Goal: Task Accomplishment & Management: Manage account settings

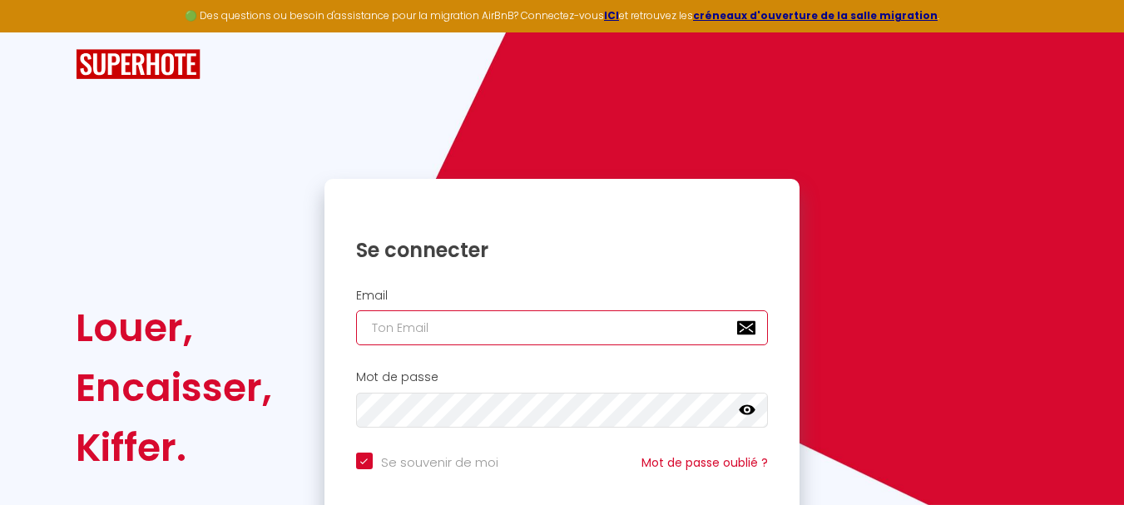
type input "[PERSON_NAME][EMAIL_ADDRESS][DOMAIN_NAME]"
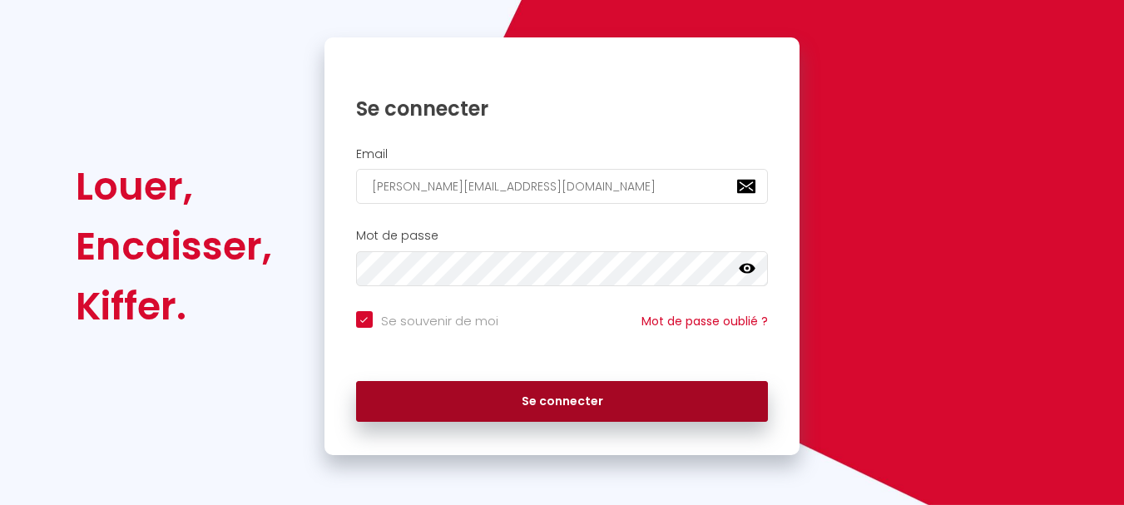
click at [595, 392] on button "Se connecter" at bounding box center [562, 402] width 413 height 42
checkbox input "true"
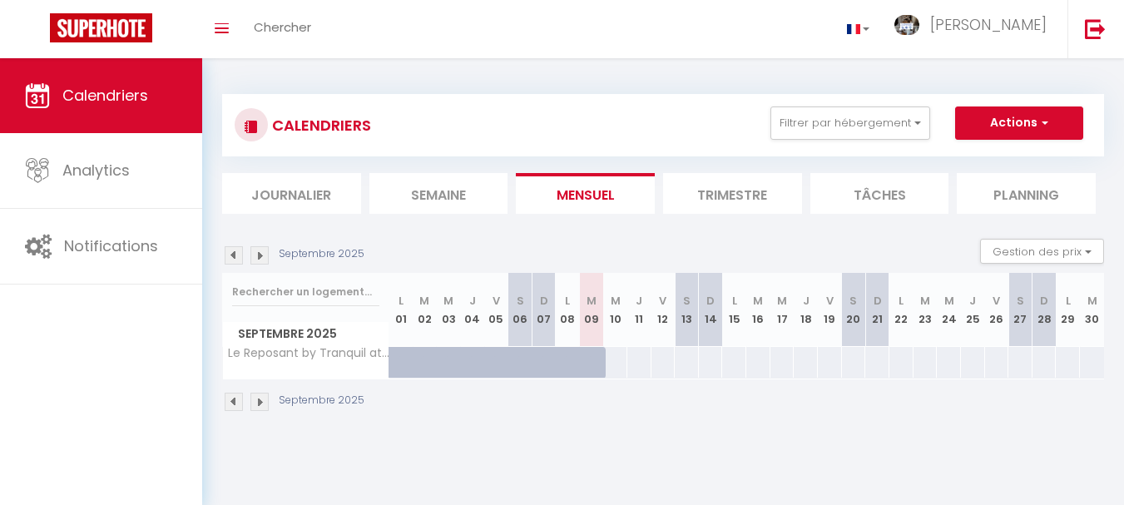
click at [677, 404] on div "Septembre 2025" at bounding box center [663, 403] width 882 height 49
click at [236, 255] on img at bounding box center [234, 255] width 18 height 18
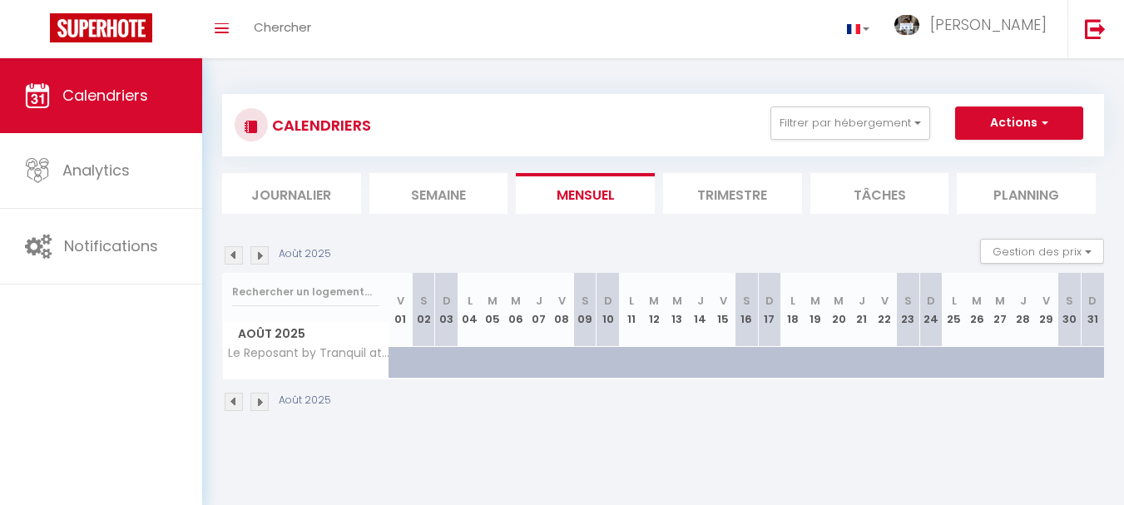
click at [236, 255] on img at bounding box center [234, 255] width 18 height 18
select select
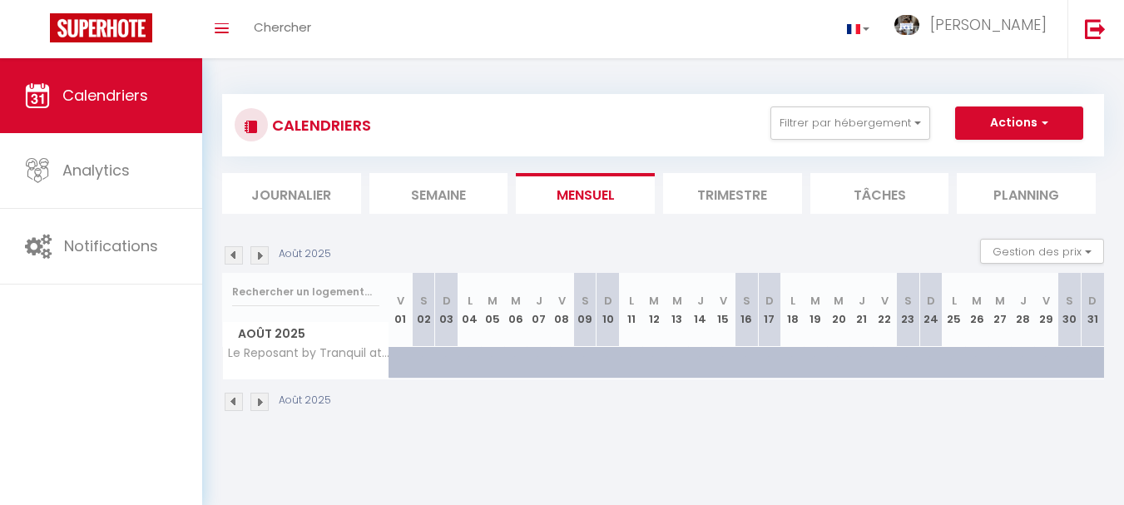
select select
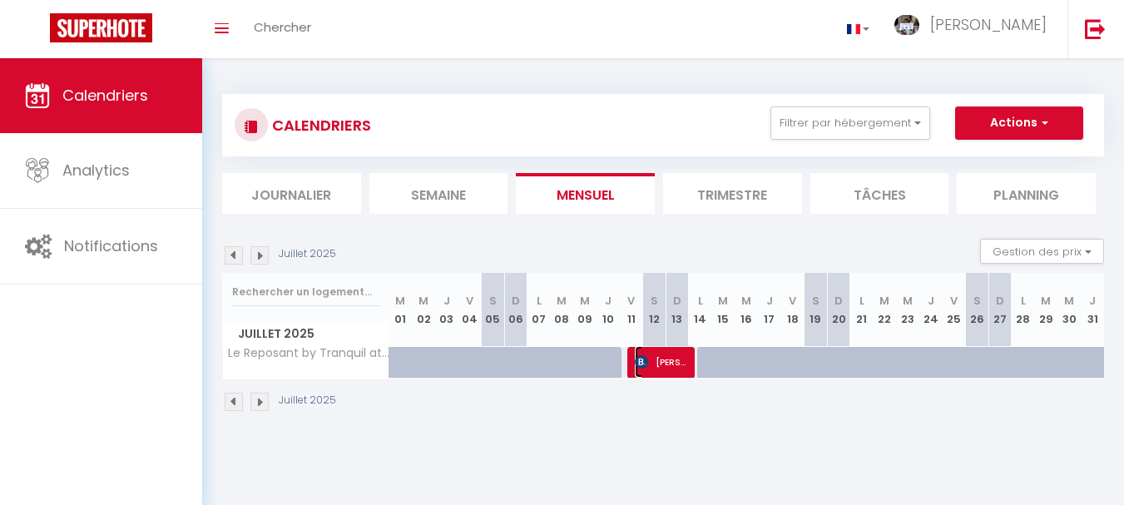
click at [668, 366] on span "[PERSON_NAME]" at bounding box center [662, 362] width 54 height 32
select select "OK"
select select "0"
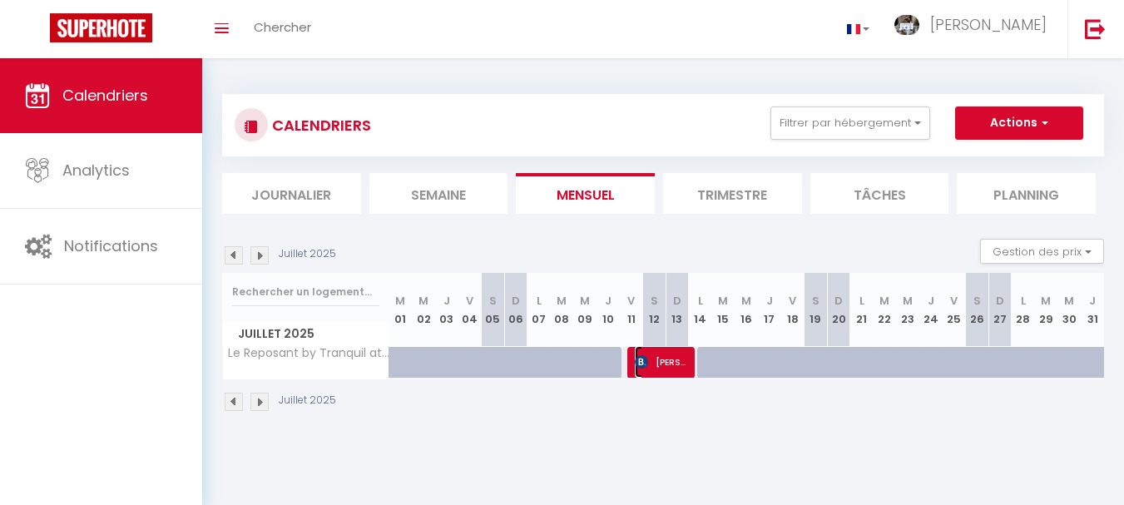
select select "1"
select select
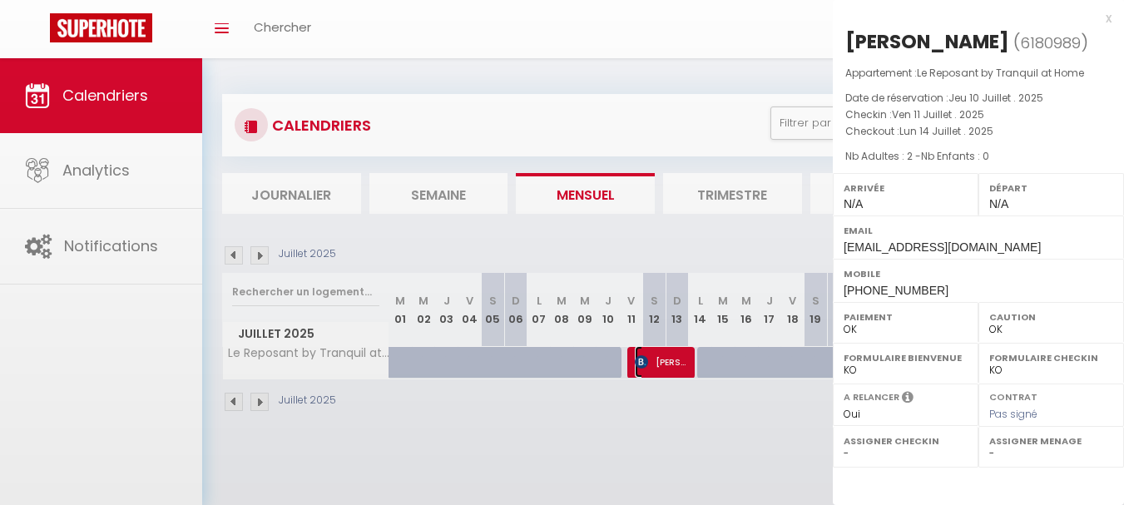
select select "46844"
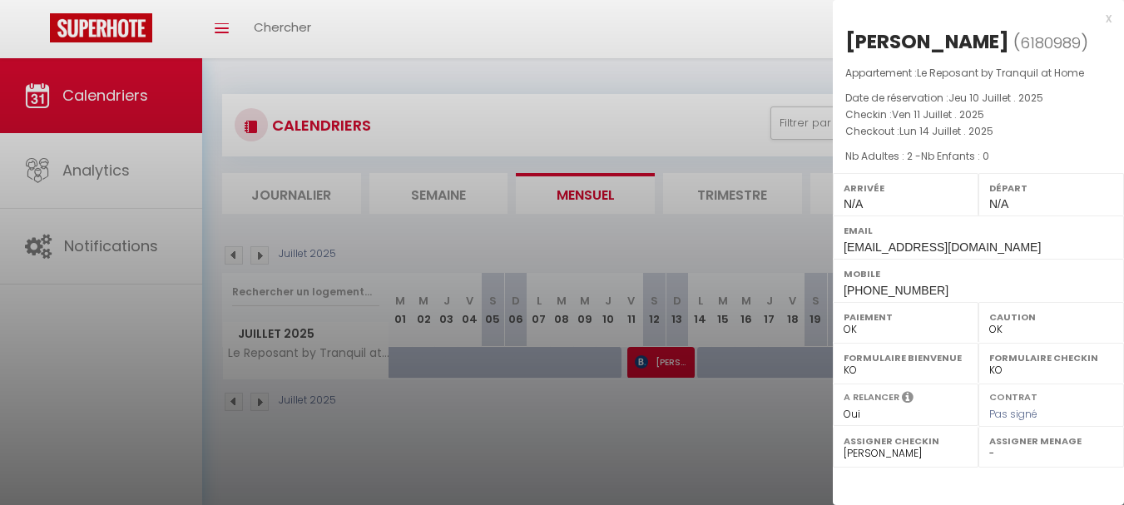
click at [1107, 17] on div "x" at bounding box center [972, 18] width 279 height 20
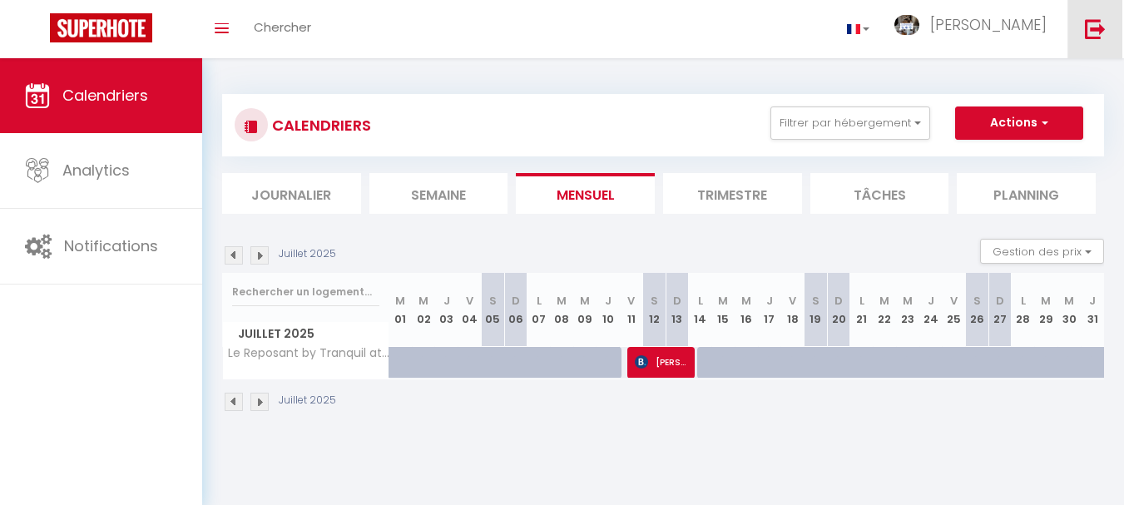
click at [1100, 32] on img at bounding box center [1095, 28] width 21 height 21
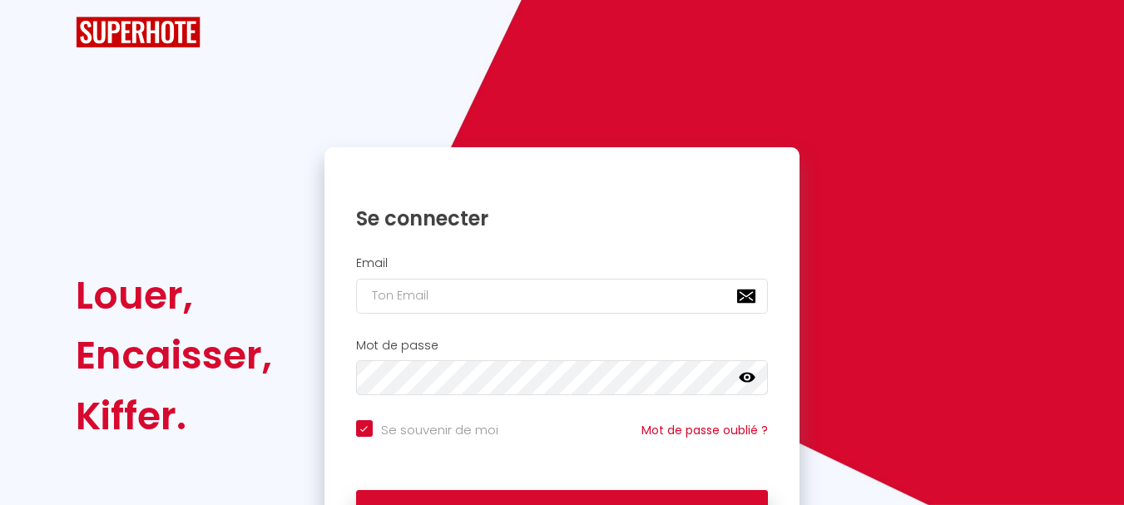
checkbox input "true"
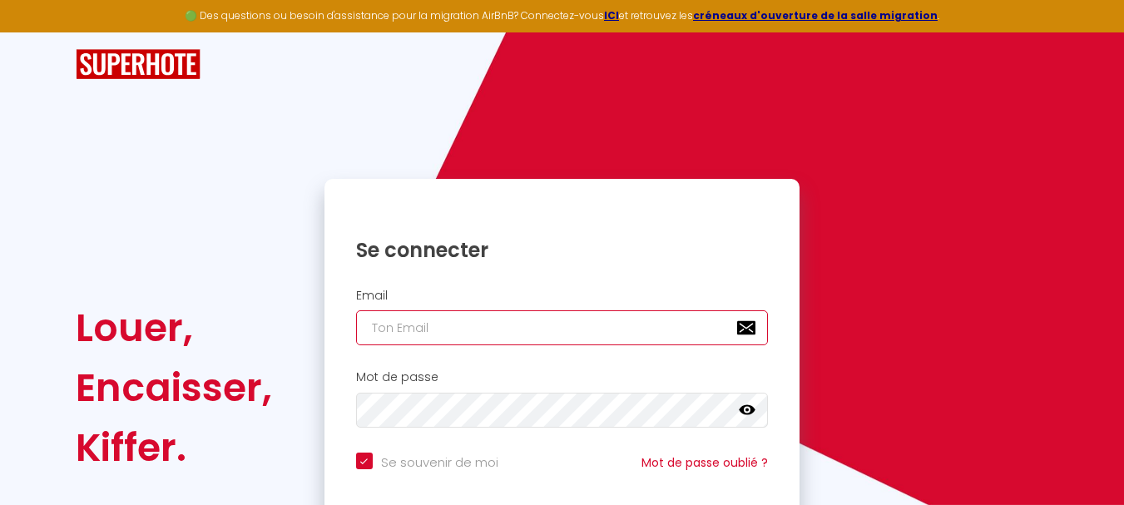
type input "[PERSON_NAME][EMAIL_ADDRESS][DOMAIN_NAME]"
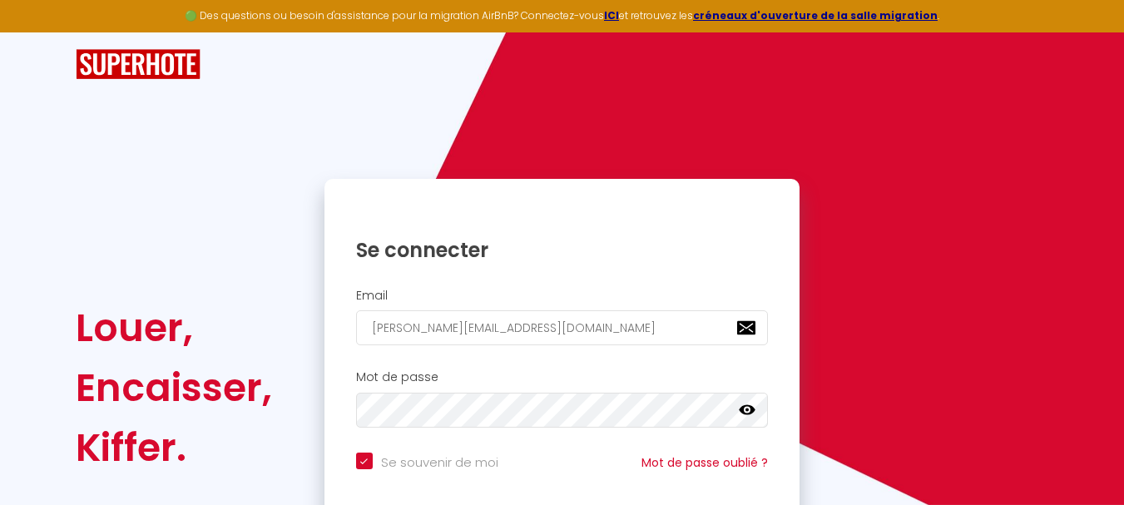
checkbox input "true"
